Goal: Task Accomplishment & Management: Use online tool/utility

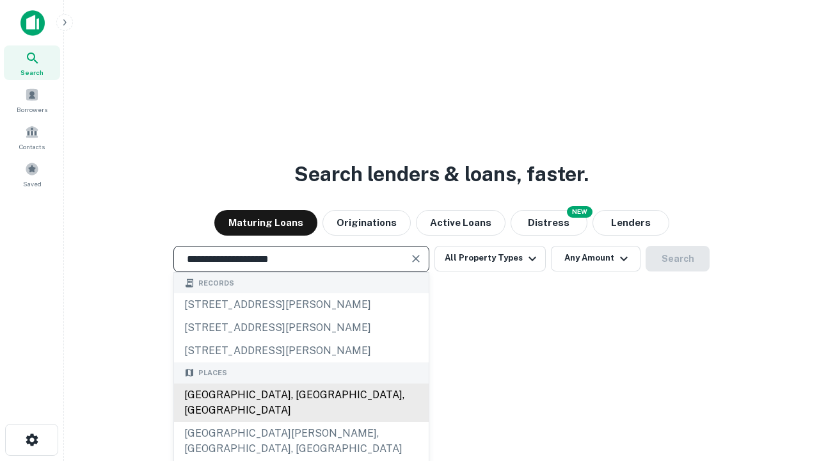
click at [301, 422] on div "[GEOGRAPHIC_DATA], [GEOGRAPHIC_DATA], [GEOGRAPHIC_DATA]" at bounding box center [301, 402] width 255 height 38
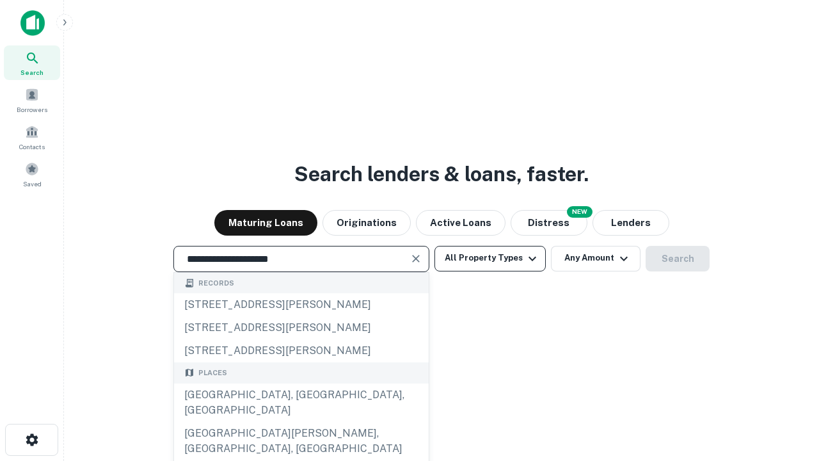
type input "**********"
click at [490, 258] on button "All Property Types" at bounding box center [490, 259] width 111 height 26
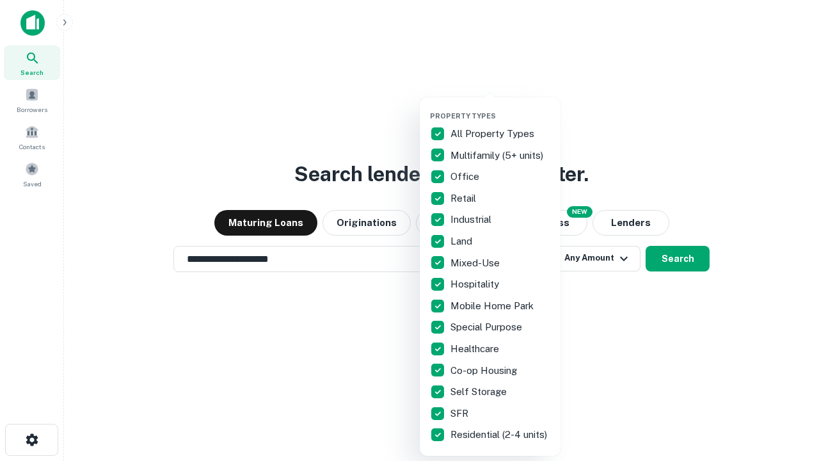
click at [501, 108] on button "button" at bounding box center [500, 108] width 141 height 1
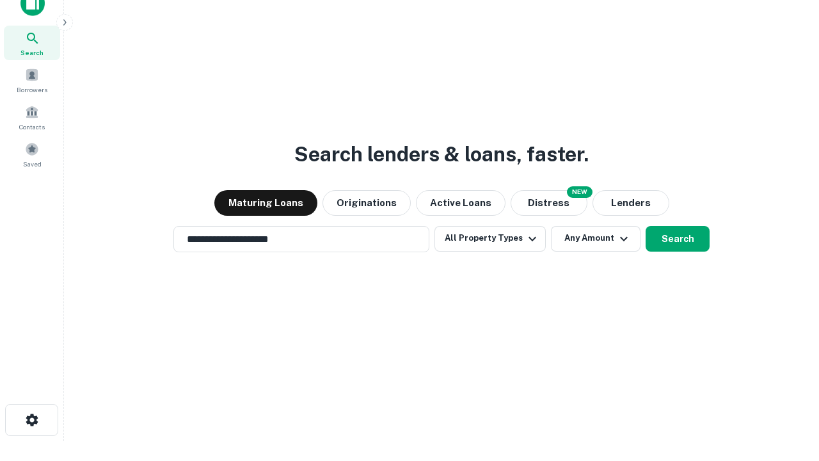
scroll to position [8, 154]
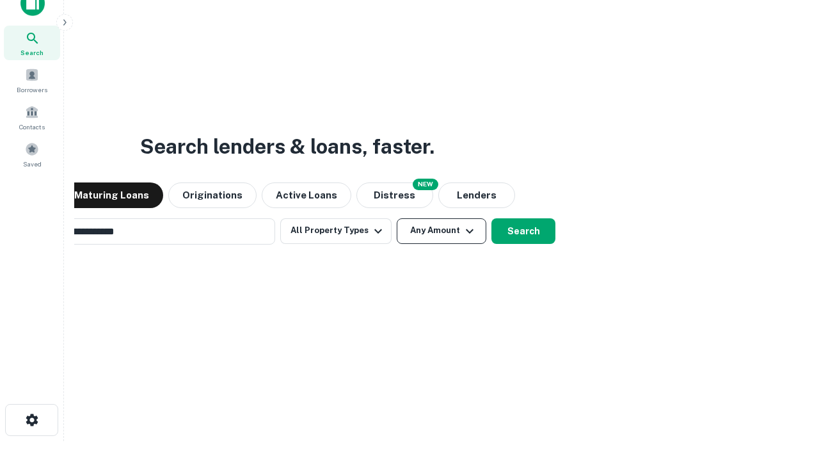
click at [397, 218] on button "Any Amount" at bounding box center [442, 231] width 90 height 26
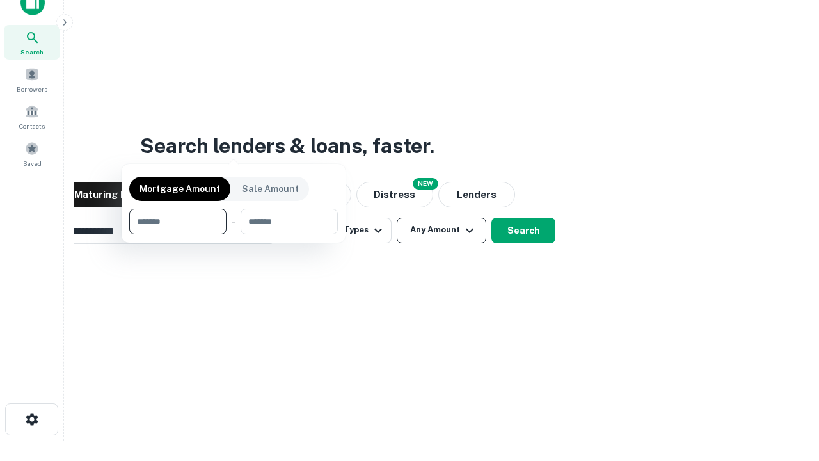
scroll to position [92, 362]
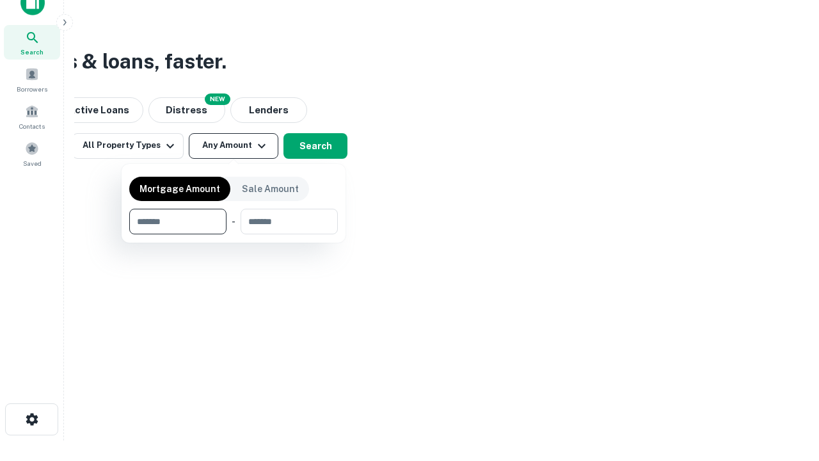
type input "*******"
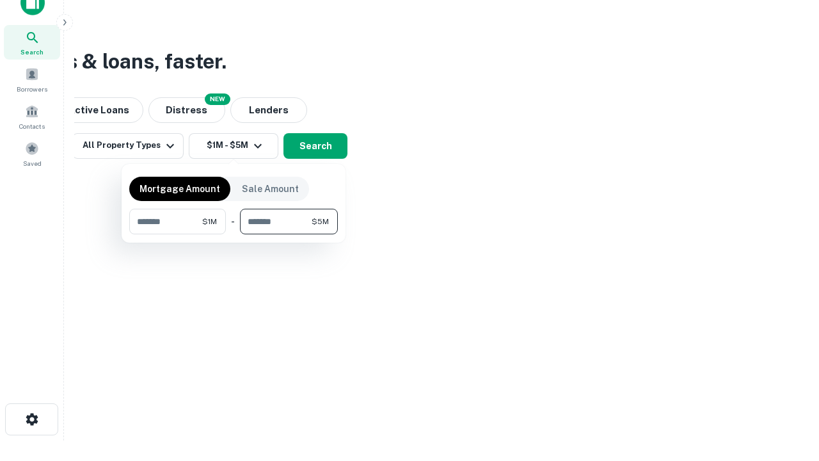
type input "*******"
click at [234, 234] on button "button" at bounding box center [233, 234] width 209 height 1
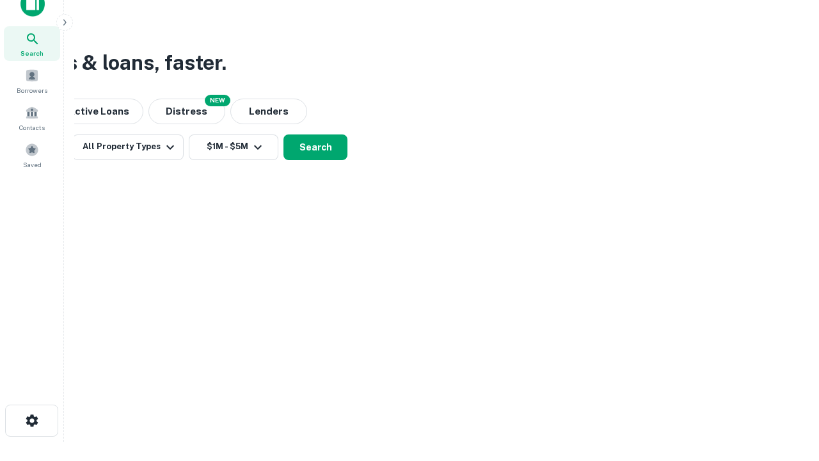
scroll to position [8, 236]
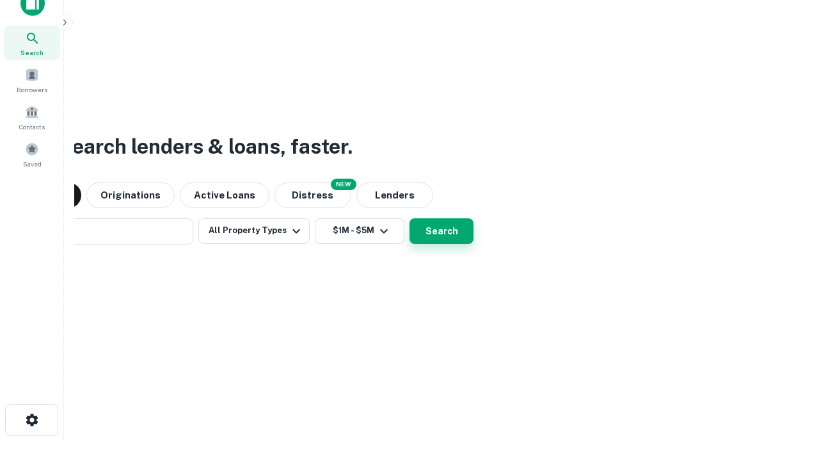
click at [410, 218] on button "Search" at bounding box center [442, 231] width 64 height 26
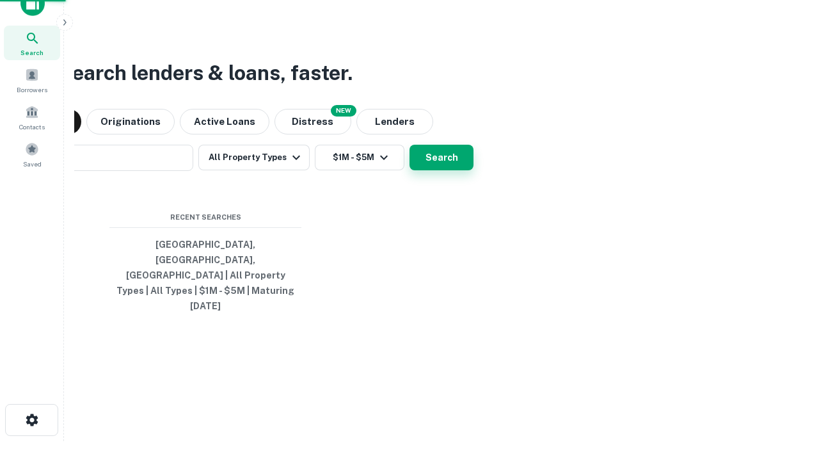
scroll to position [34, 362]
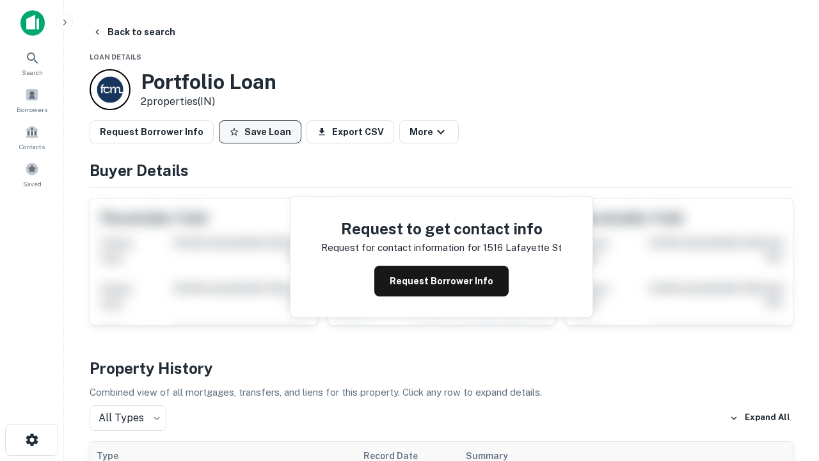
click at [260, 132] on button "Save Loan" at bounding box center [260, 131] width 83 height 23
click at [263, 132] on button "Loan Saved" at bounding box center [263, 131] width 88 height 23
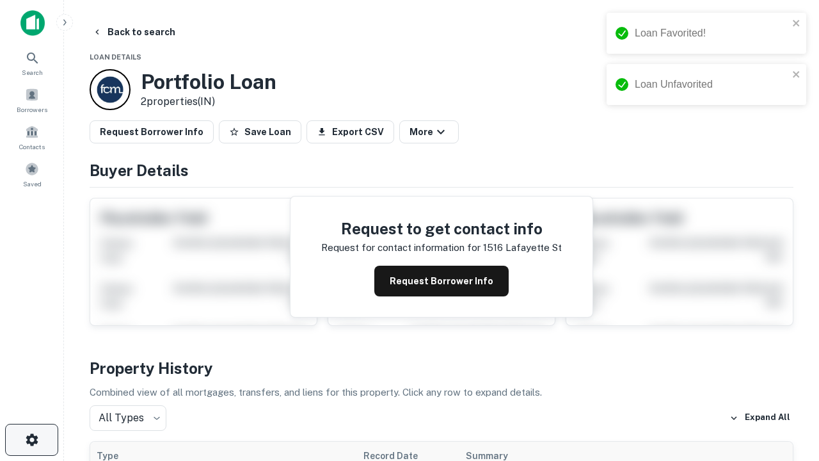
click at [31, 440] on icon "button" at bounding box center [31, 439] width 15 height 15
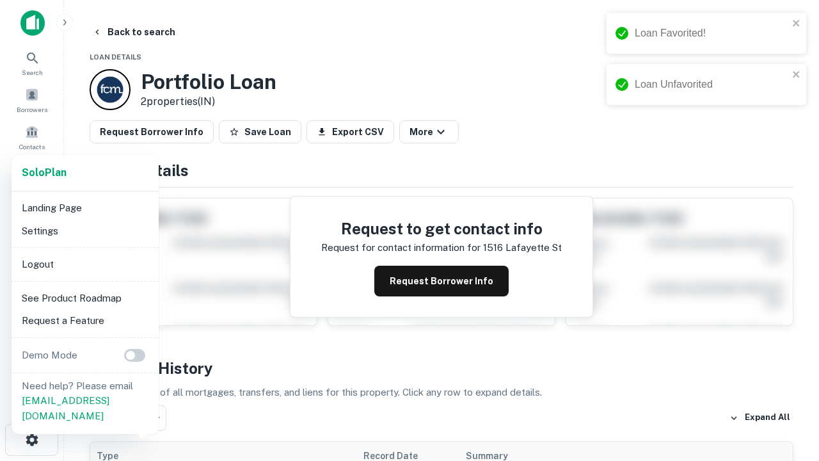
click at [84, 264] on li "Logout" at bounding box center [85, 264] width 137 height 23
